Goal: Navigation & Orientation: Understand site structure

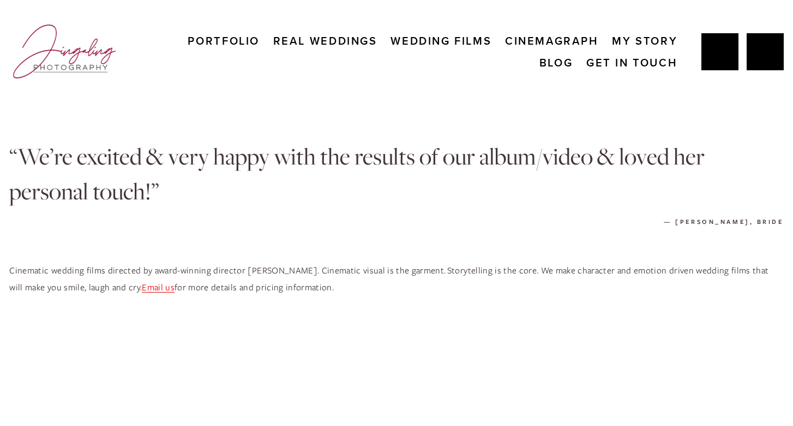
click at [316, 42] on link "Real Weddings" at bounding box center [325, 41] width 104 height 22
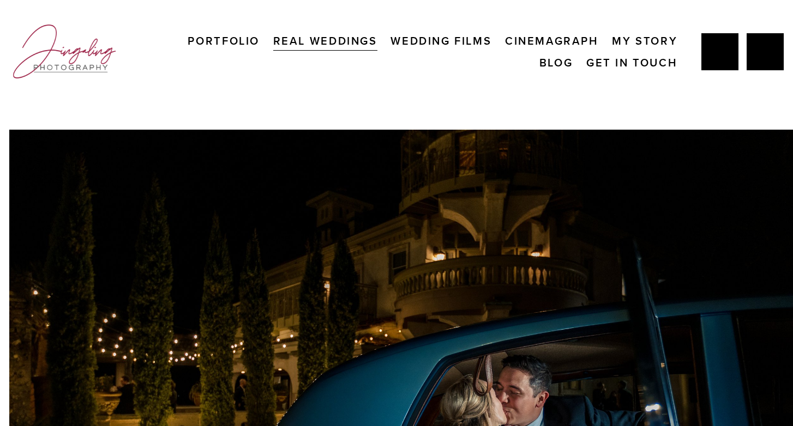
click at [57, 54] on img at bounding box center [64, 52] width 110 height 64
click at [38, 57] on img at bounding box center [64, 52] width 110 height 64
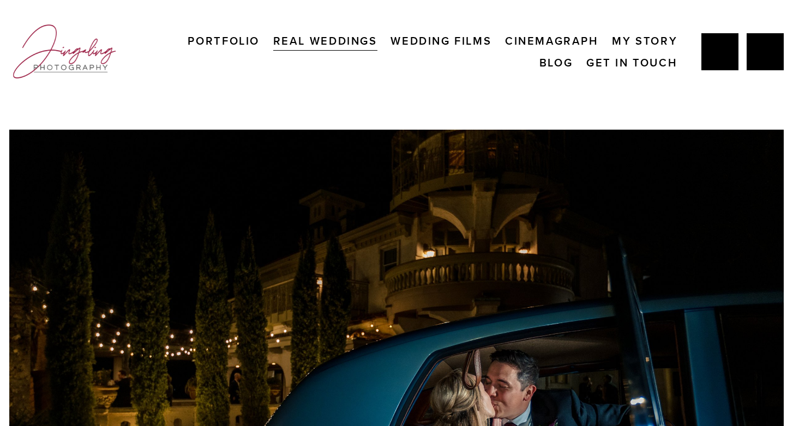
click at [634, 40] on link "My Story" at bounding box center [644, 41] width 65 height 22
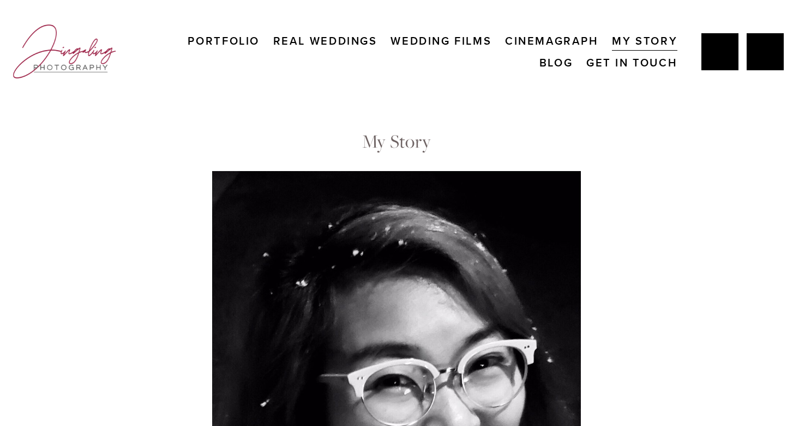
click at [325, 41] on link "Real Weddings" at bounding box center [325, 41] width 104 height 22
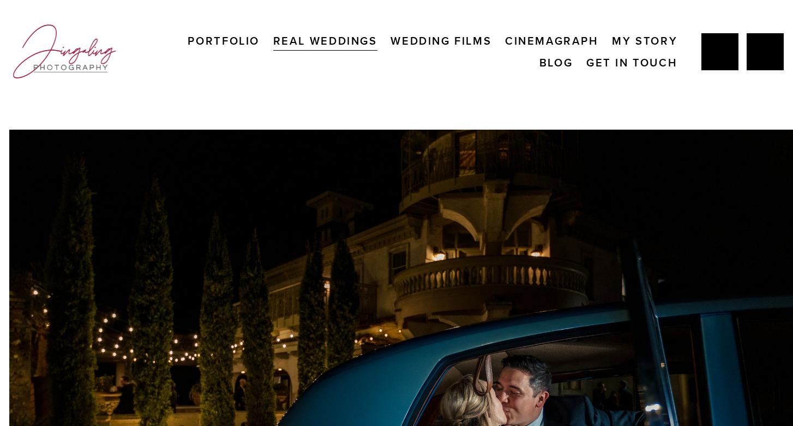
click at [227, 34] on link "Portfolio" at bounding box center [224, 41] width 72 height 22
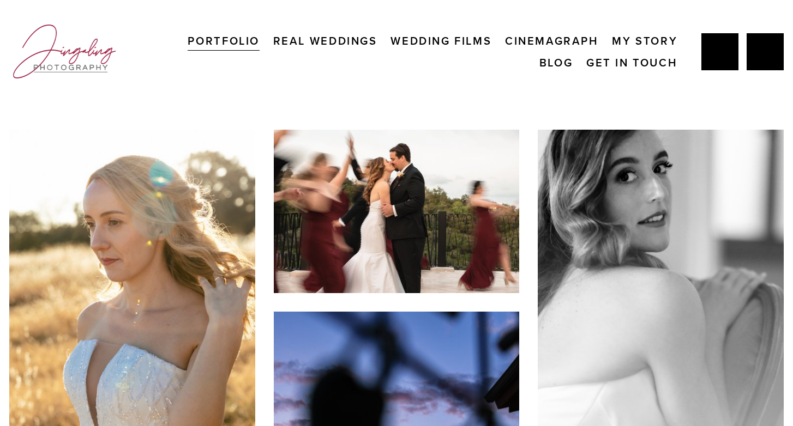
click at [640, 60] on link "Get In Touch" at bounding box center [631, 63] width 91 height 22
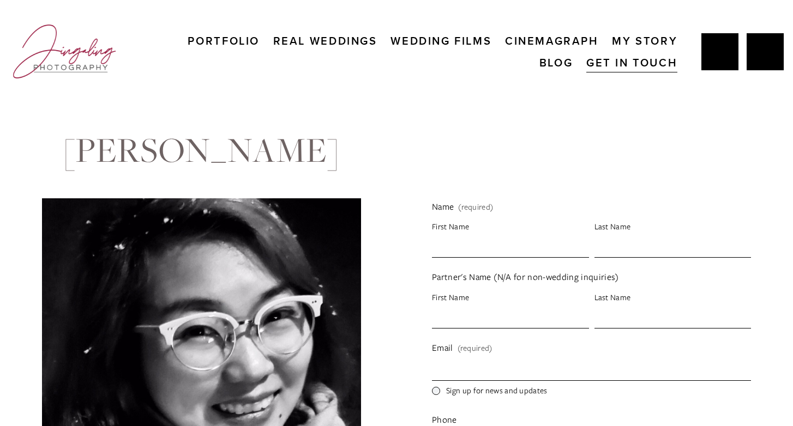
click at [80, 70] on img at bounding box center [64, 52] width 110 height 64
